Goal: Navigation & Orientation: Find specific page/section

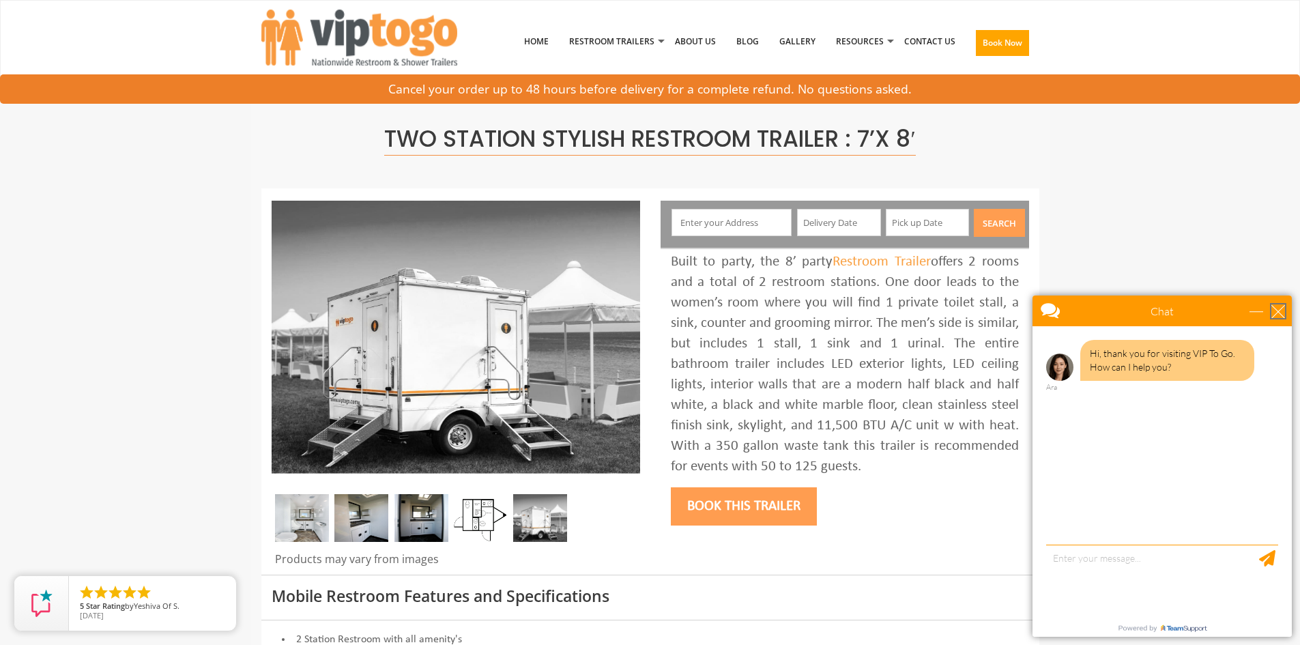
click at [1281, 316] on div "close" at bounding box center [1278, 311] width 14 height 14
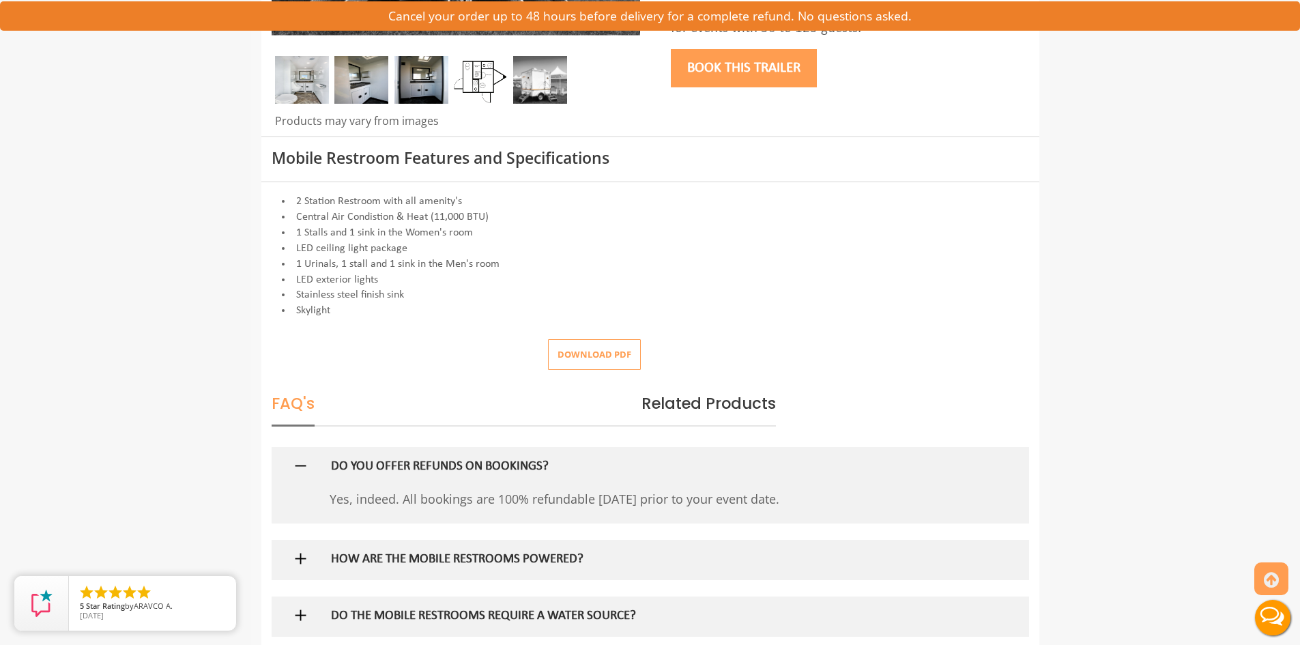
scroll to position [614, 0]
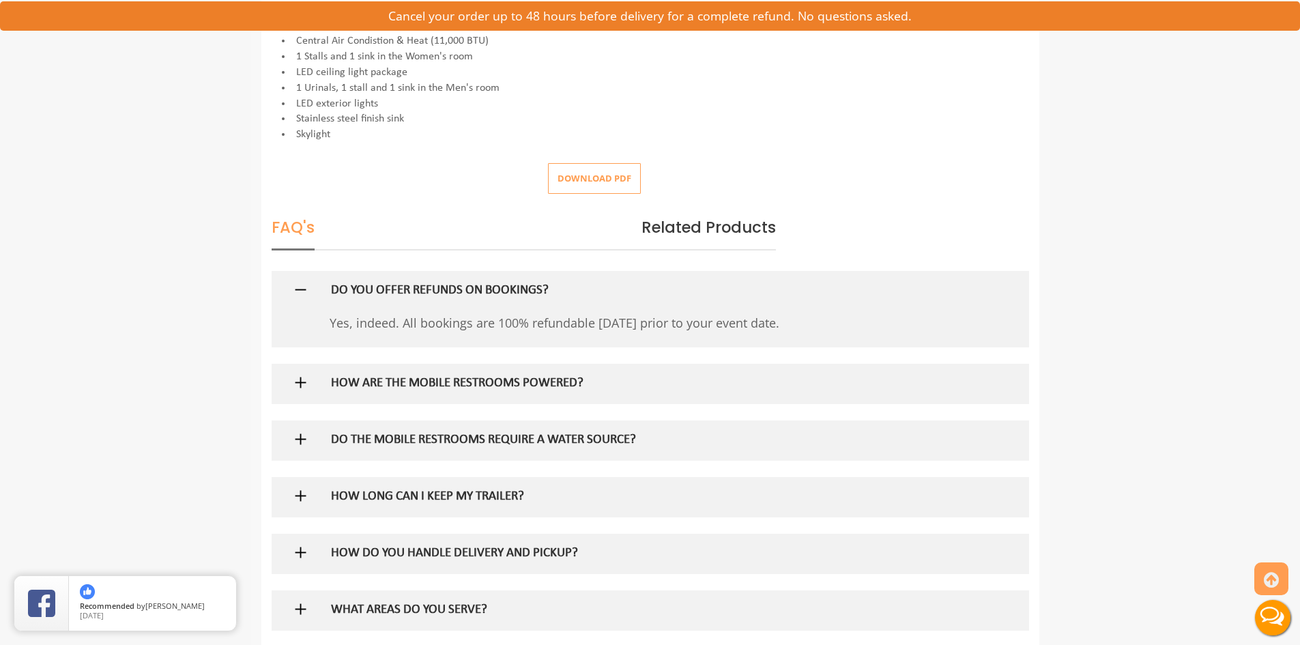
click at [304, 435] on img at bounding box center [300, 439] width 17 height 17
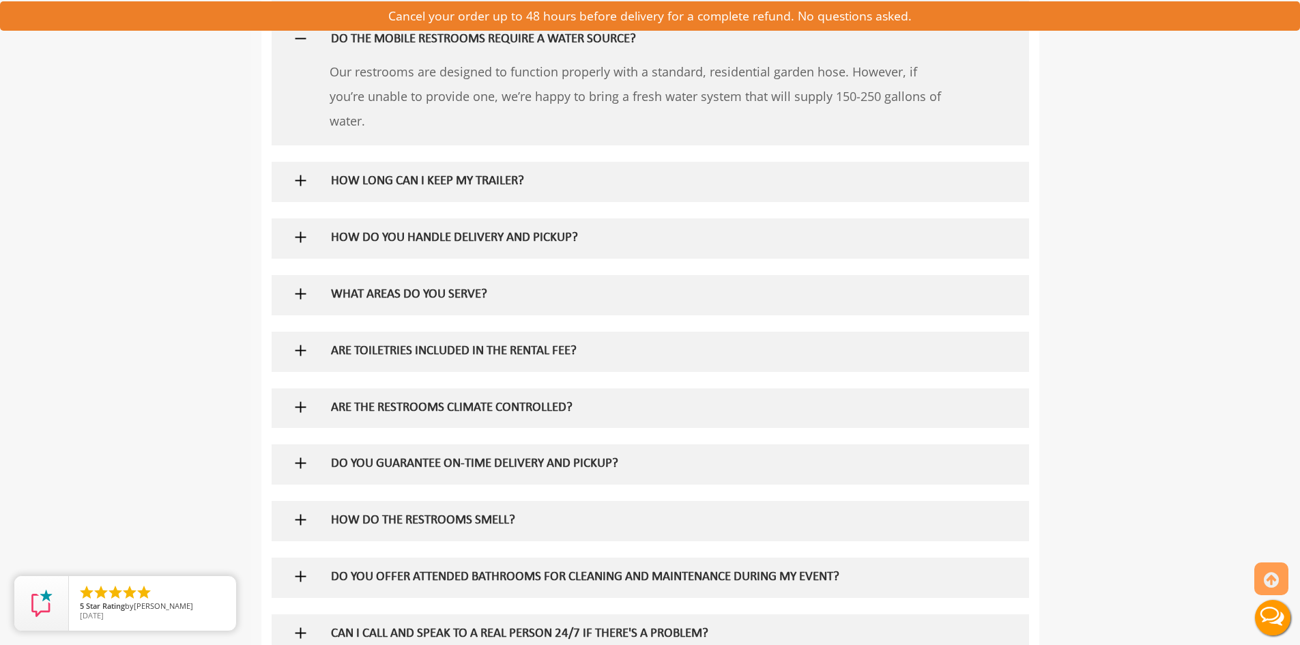
scroll to position [1024, 0]
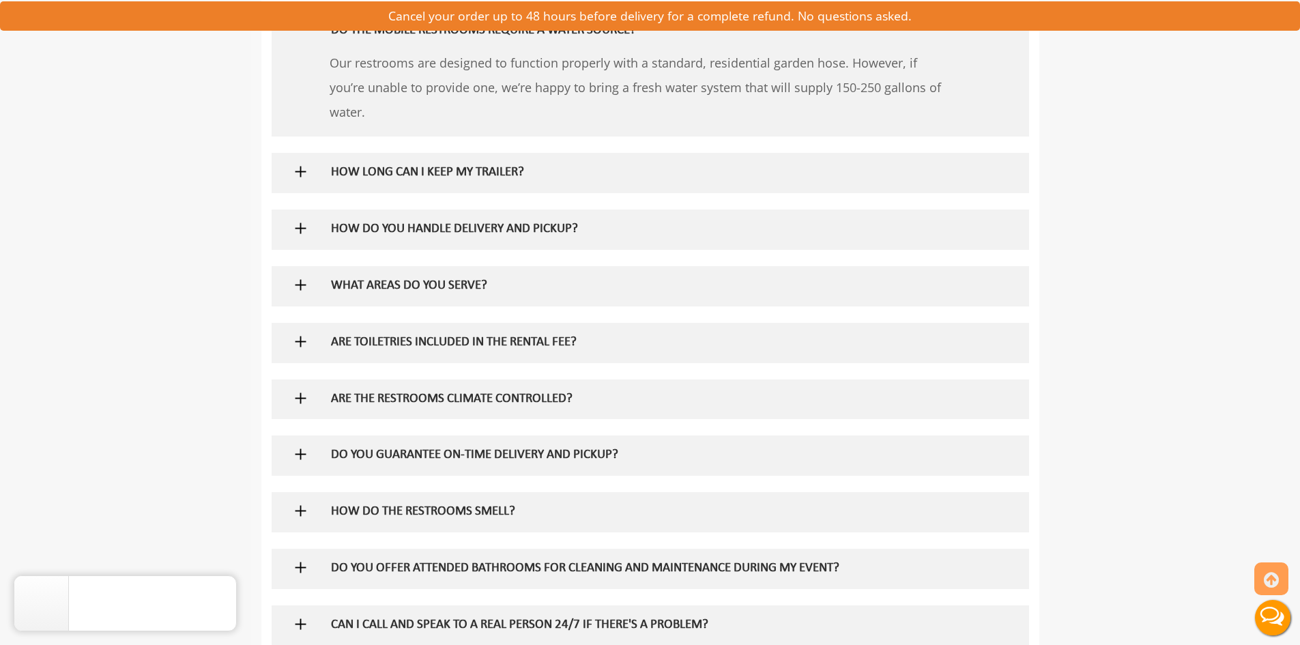
click at [292, 396] on img at bounding box center [300, 398] width 17 height 17
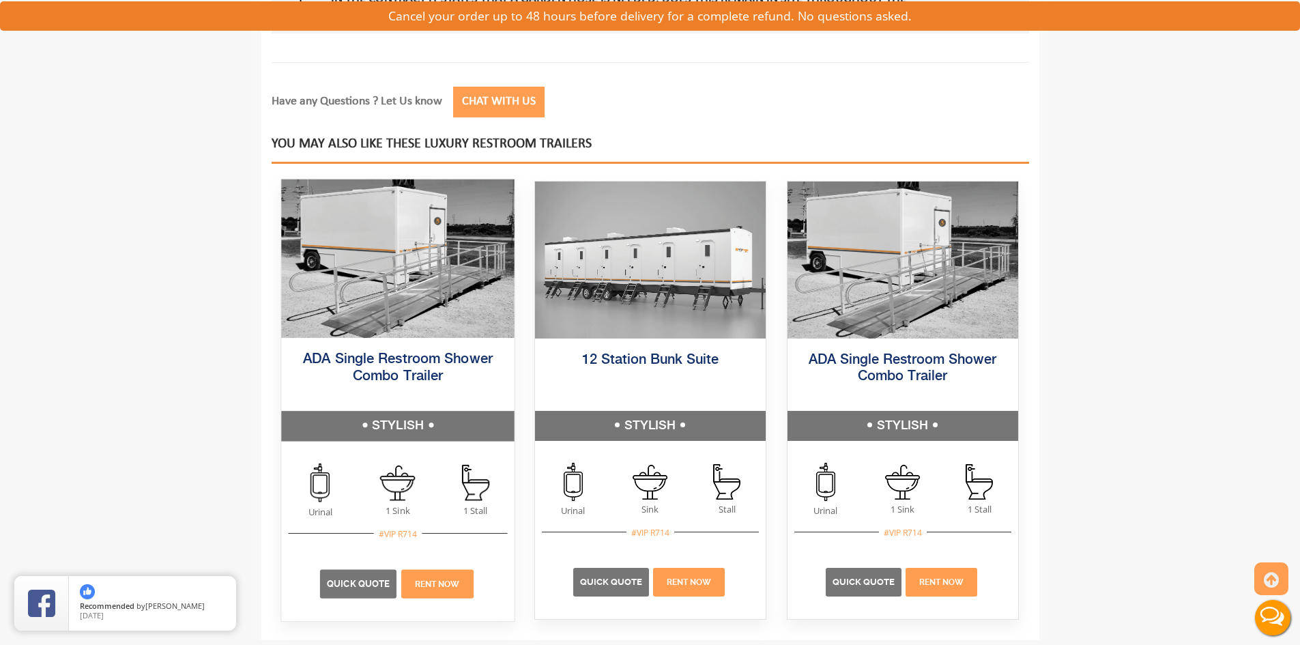
scroll to position [2047, 0]
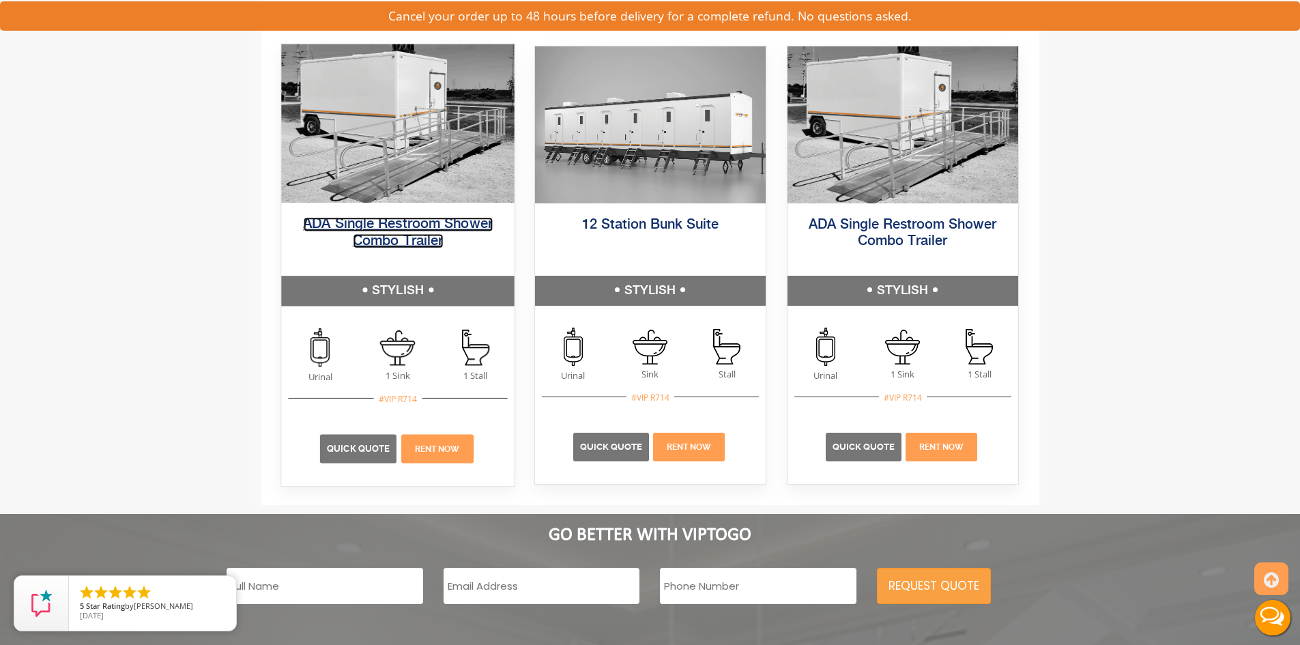
click at [397, 222] on link "ADA Single Restroom Shower Combo Trailer" at bounding box center [398, 232] width 190 height 31
